Goal: Information Seeking & Learning: Learn about a topic

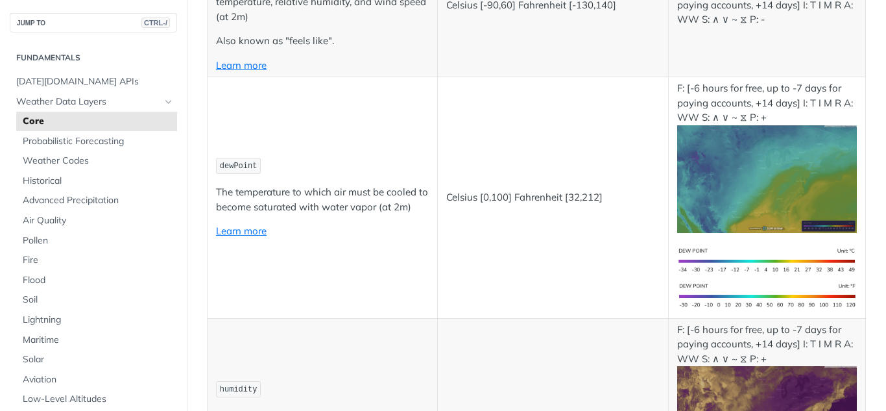
scroll to position [584, 0]
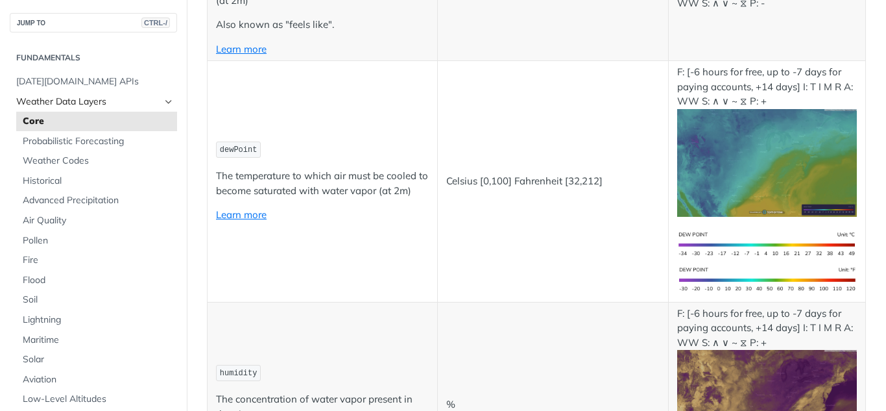
click at [69, 101] on span "Weather Data Layers" at bounding box center [88, 101] width 144 height 13
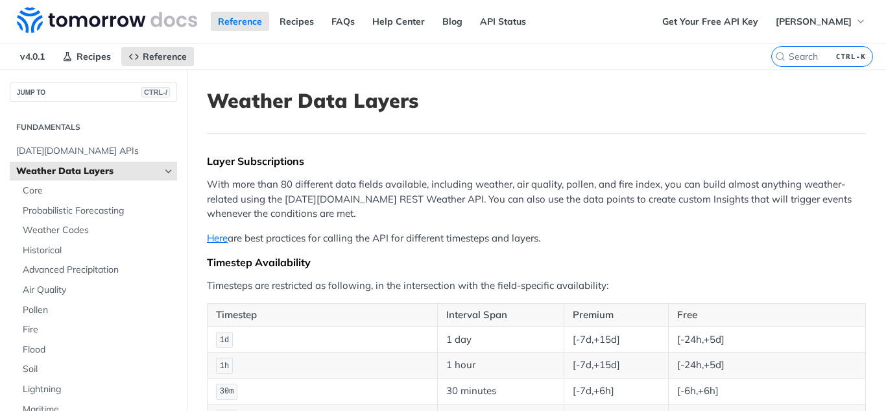
click at [153, 171] on link "Weather Data Layers" at bounding box center [93, 171] width 167 height 19
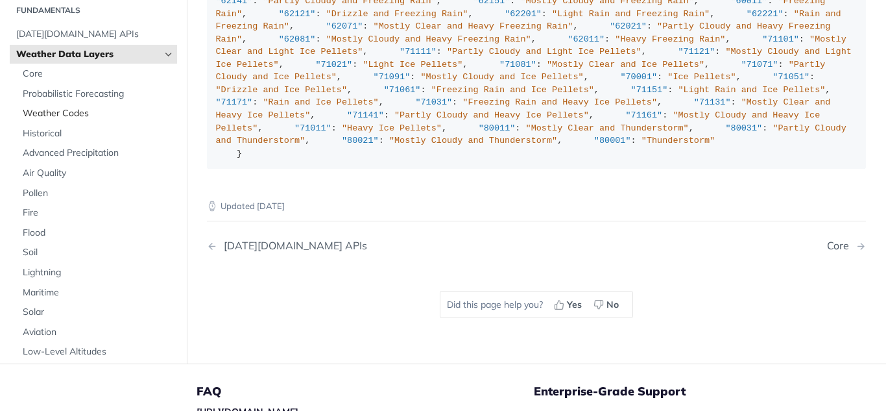
click at [84, 121] on span "Weather Codes" at bounding box center [98, 114] width 151 height 13
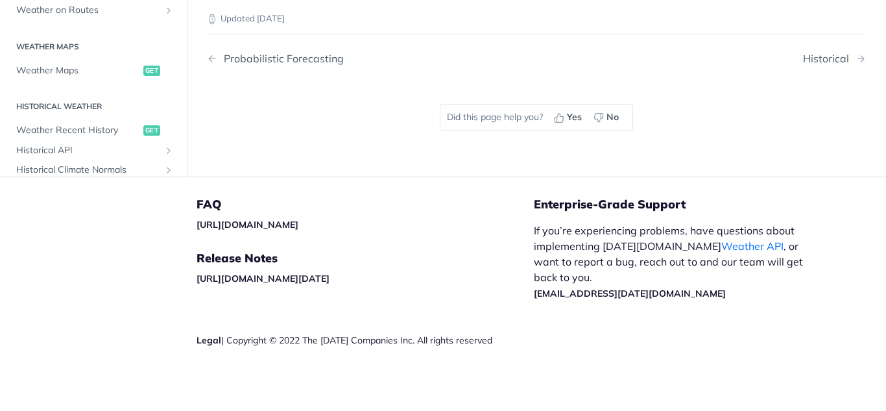
scroll to position [9668, 0]
click at [64, 77] on span "Weather Maps" at bounding box center [78, 70] width 124 height 13
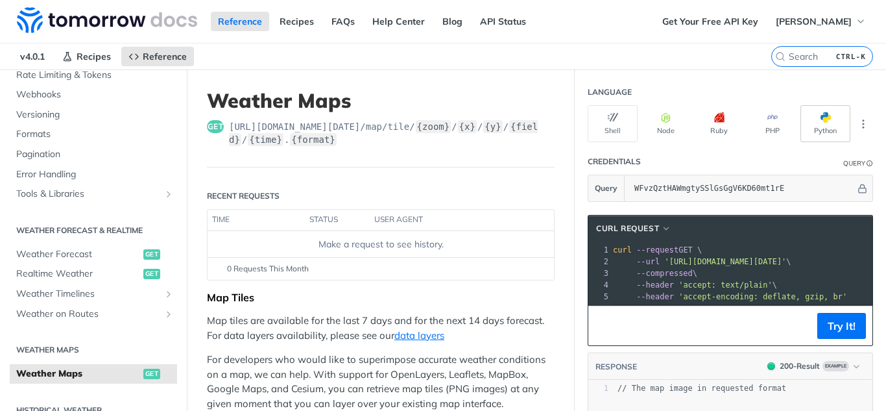
scroll to position [65, 0]
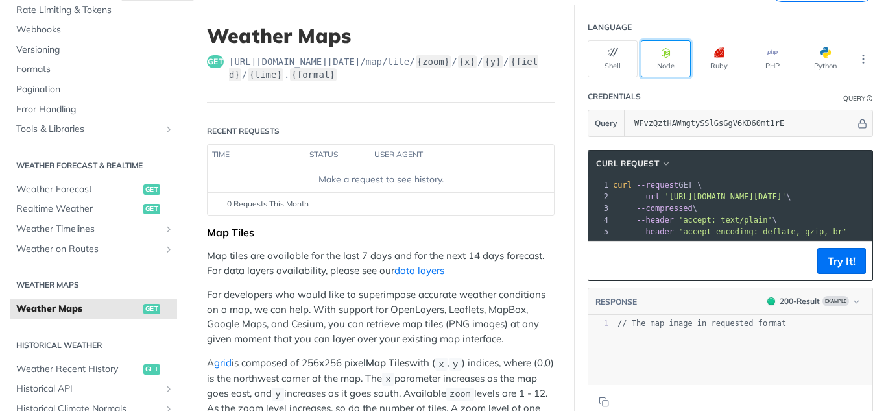
click at [661, 55] on icon "button" at bounding box center [666, 52] width 10 height 10
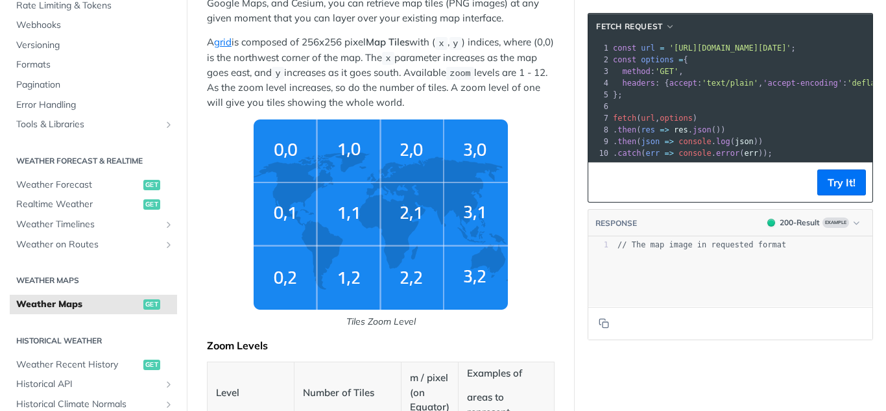
scroll to position [389, 0]
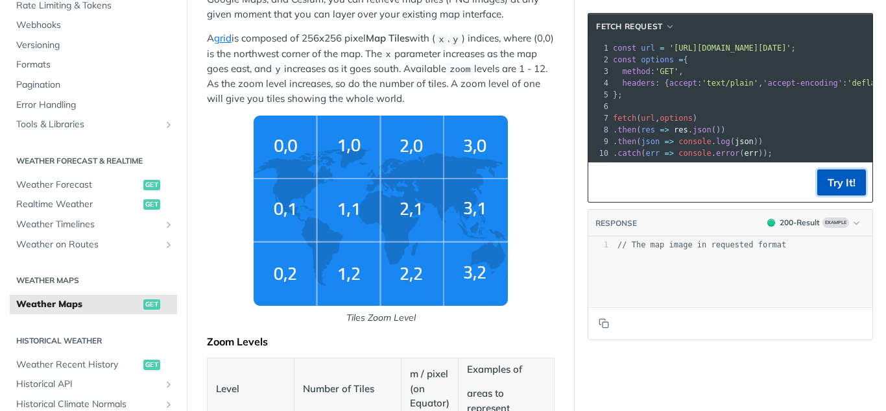
click at [831, 194] on button "Try It!" at bounding box center [841, 182] width 49 height 26
click at [472, 222] on img "Tiles Zoom Level" at bounding box center [381, 210] width 254 height 190
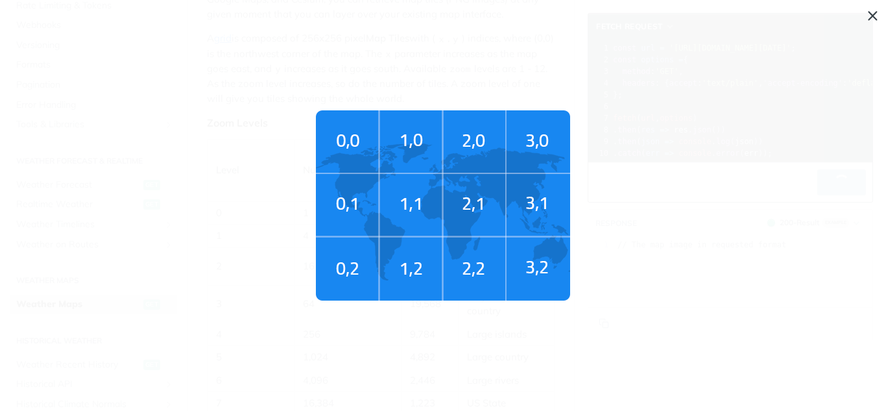
click at [545, 217] on img "Tiles Zoom Level" at bounding box center [443, 205] width 254 height 190
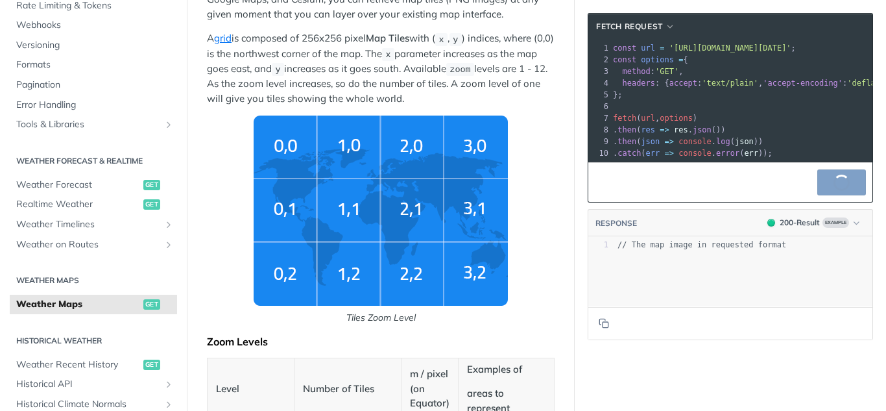
click at [481, 220] on img "Tiles Zoom Level" at bounding box center [381, 210] width 254 height 190
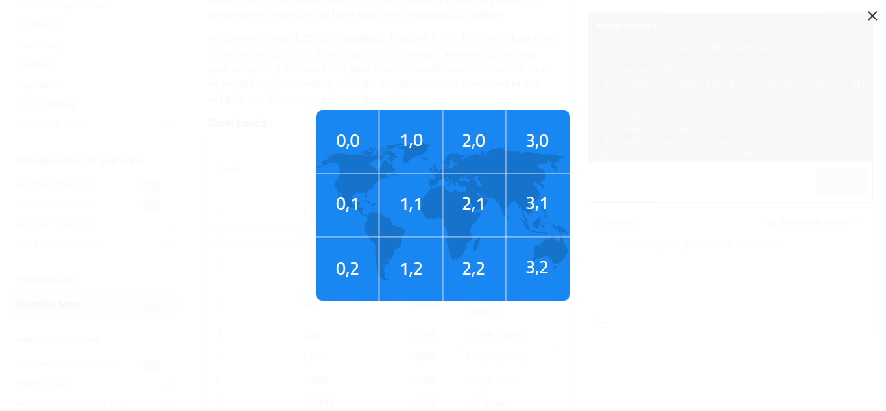
click at [548, 226] on img "Tiles Zoom Level" at bounding box center [443, 205] width 254 height 190
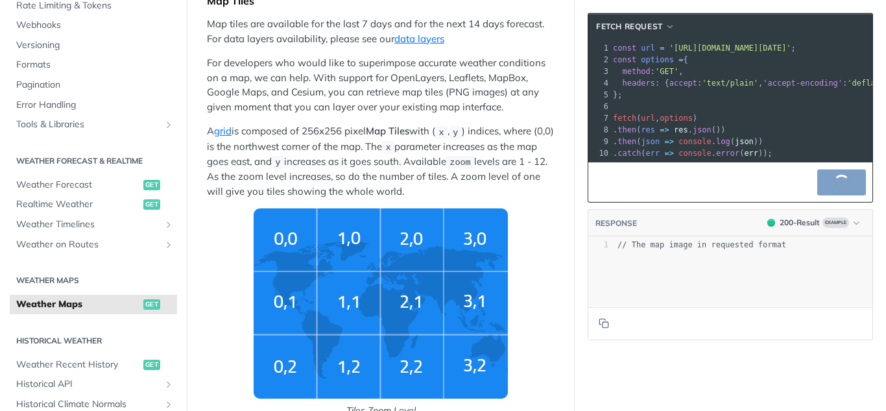
scroll to position [259, 0]
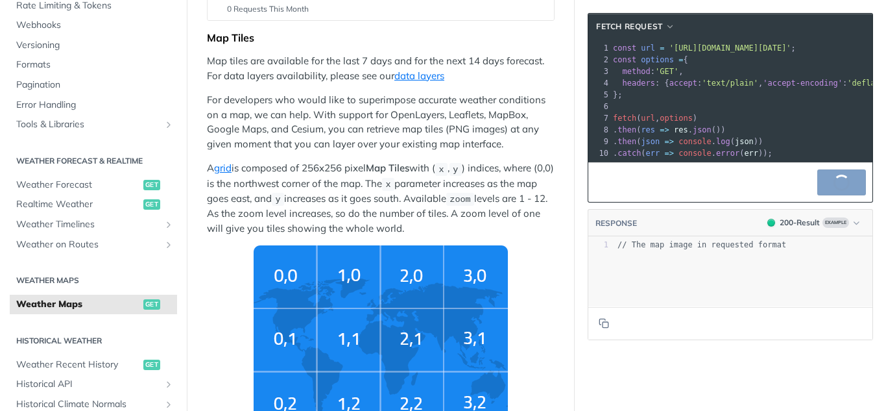
click at [732, 118] on pre "fetch ( url , options )" at bounding box center [884, 118] width 548 height 12
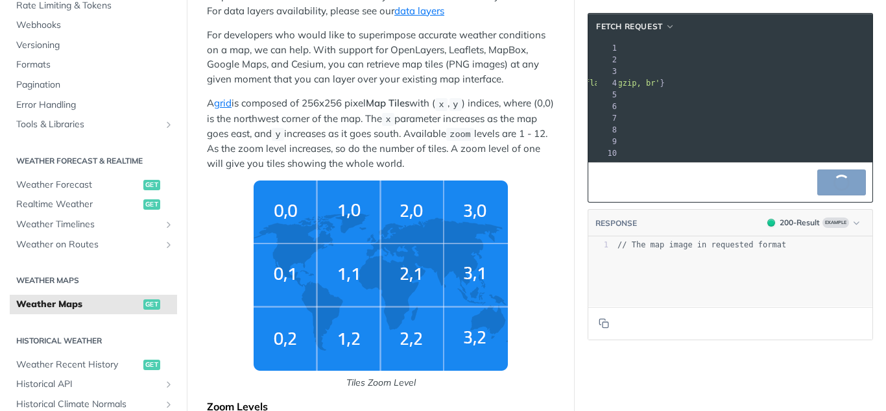
scroll to position [0, 179]
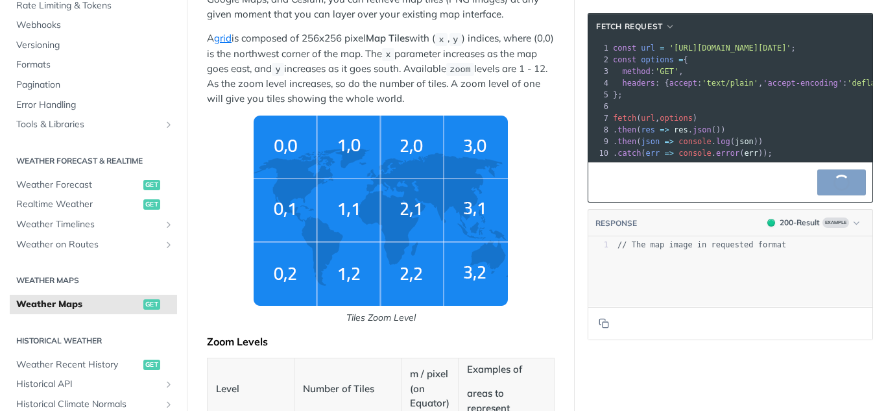
click at [736, 108] on pre "​" at bounding box center [884, 107] width 548 height 12
click at [731, 295] on div "xxxxxxxxxx 1 // The map image in requested format" at bounding box center [746, 288] width 317 height 102
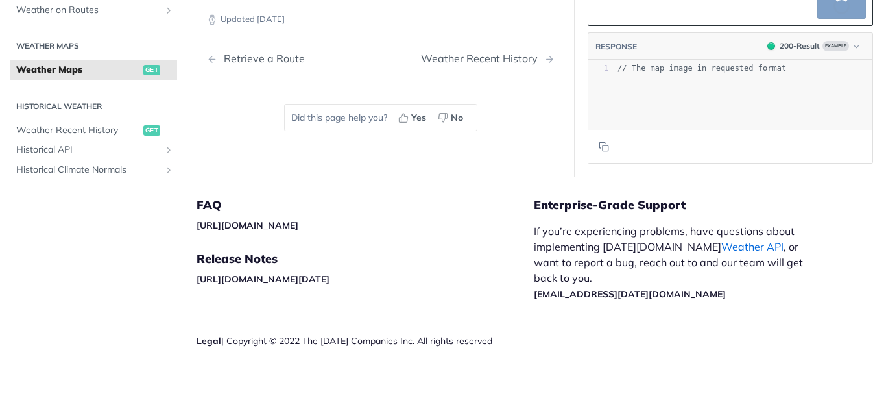
click at [721, 247] on link "Weather API" at bounding box center [752, 246] width 62 height 13
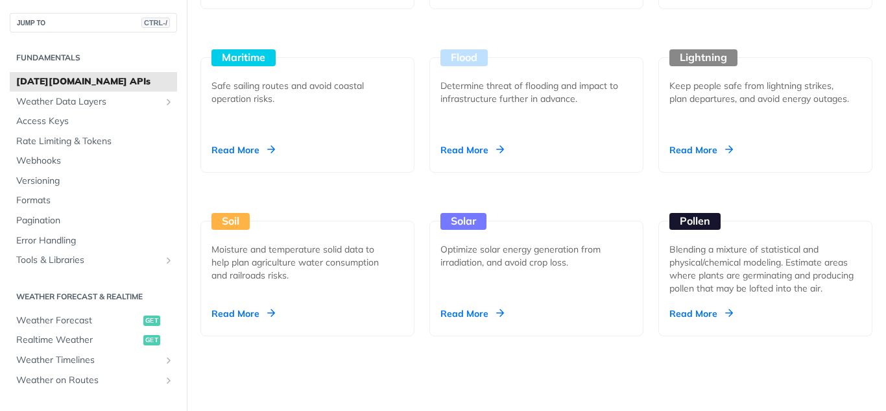
scroll to position [1427, 0]
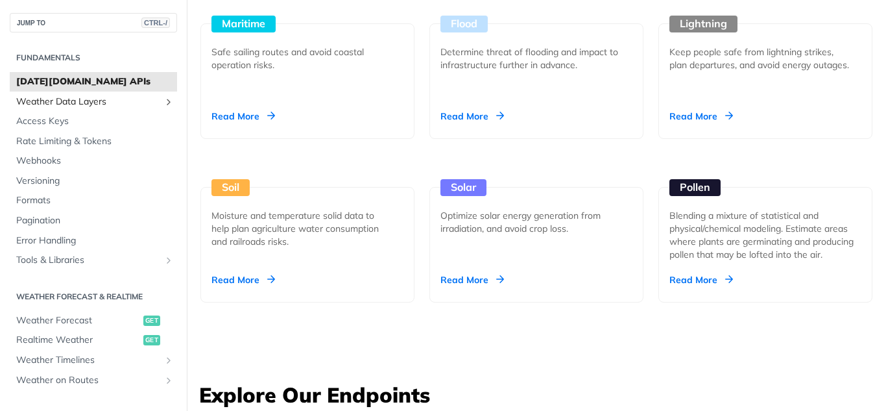
click at [61, 99] on span "Weather Data Layers" at bounding box center [88, 101] width 144 height 13
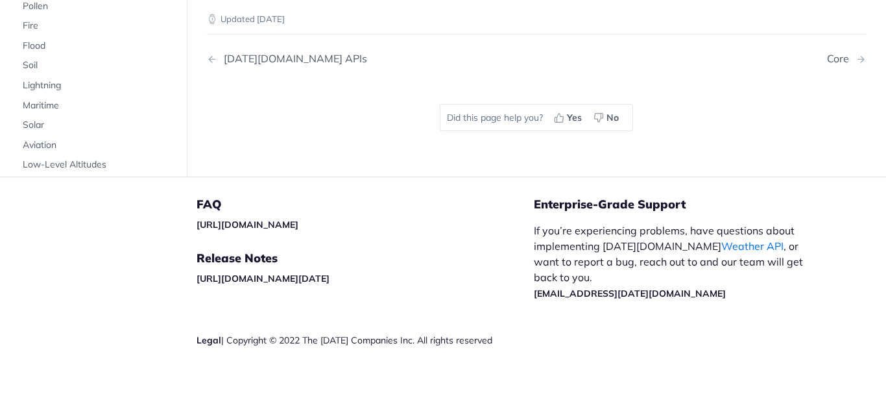
scroll to position [1451, 0]
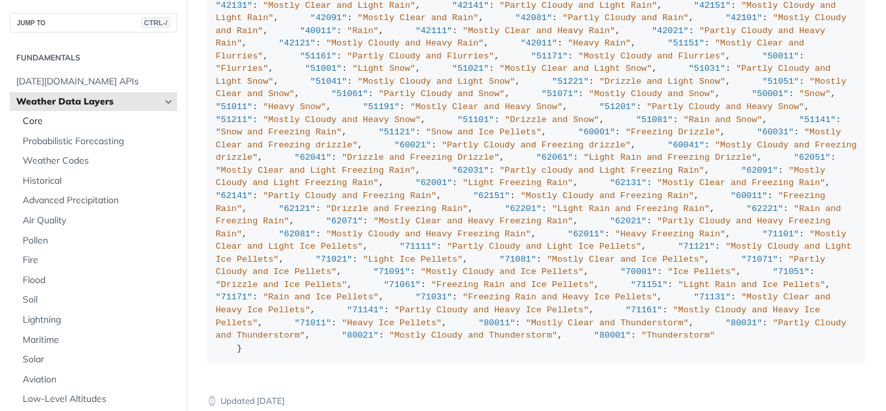
click at [36, 121] on span "Core" at bounding box center [98, 121] width 151 height 13
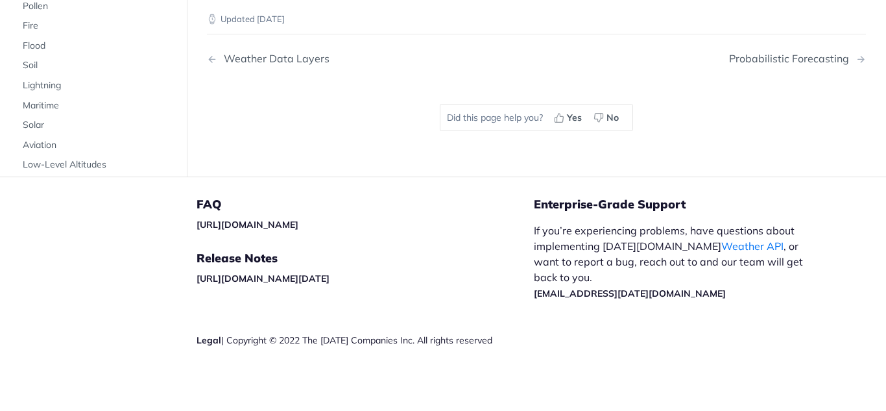
scroll to position [6163, 0]
drag, startPoint x: 97, startPoint y: 141, endPoint x: 112, endPoint y: 145, distance: 15.0
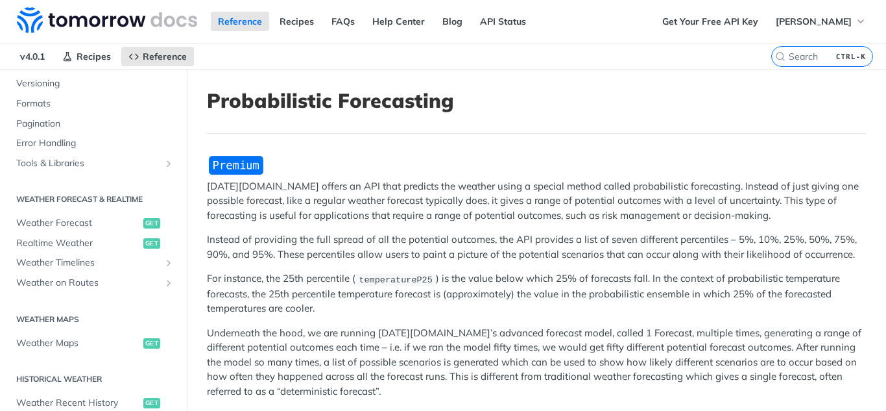
scroll to position [519, 0]
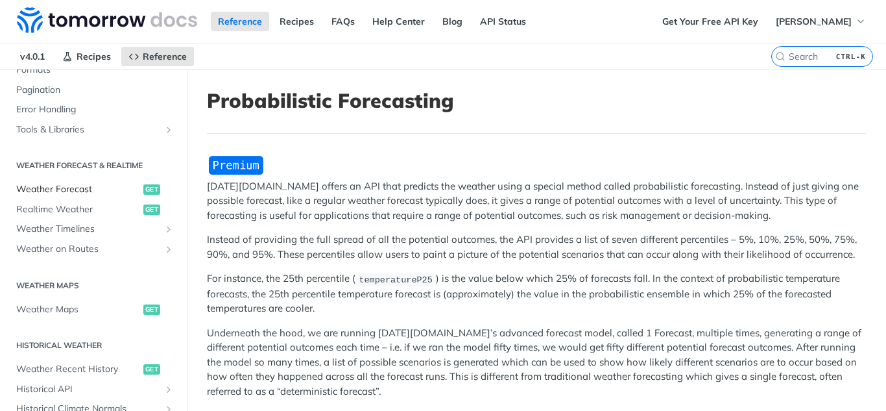
click at [84, 187] on span "Weather Forecast" at bounding box center [78, 189] width 124 height 13
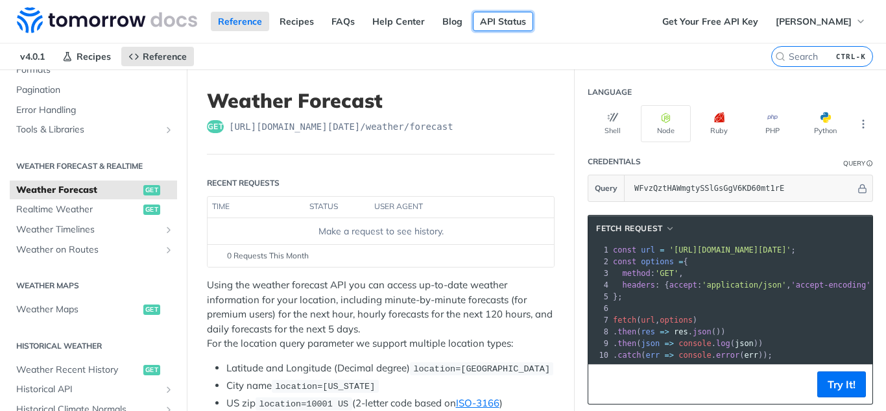
click at [504, 21] on link "API Status" at bounding box center [503, 21] width 60 height 19
